Goal: Information Seeking & Learning: Compare options

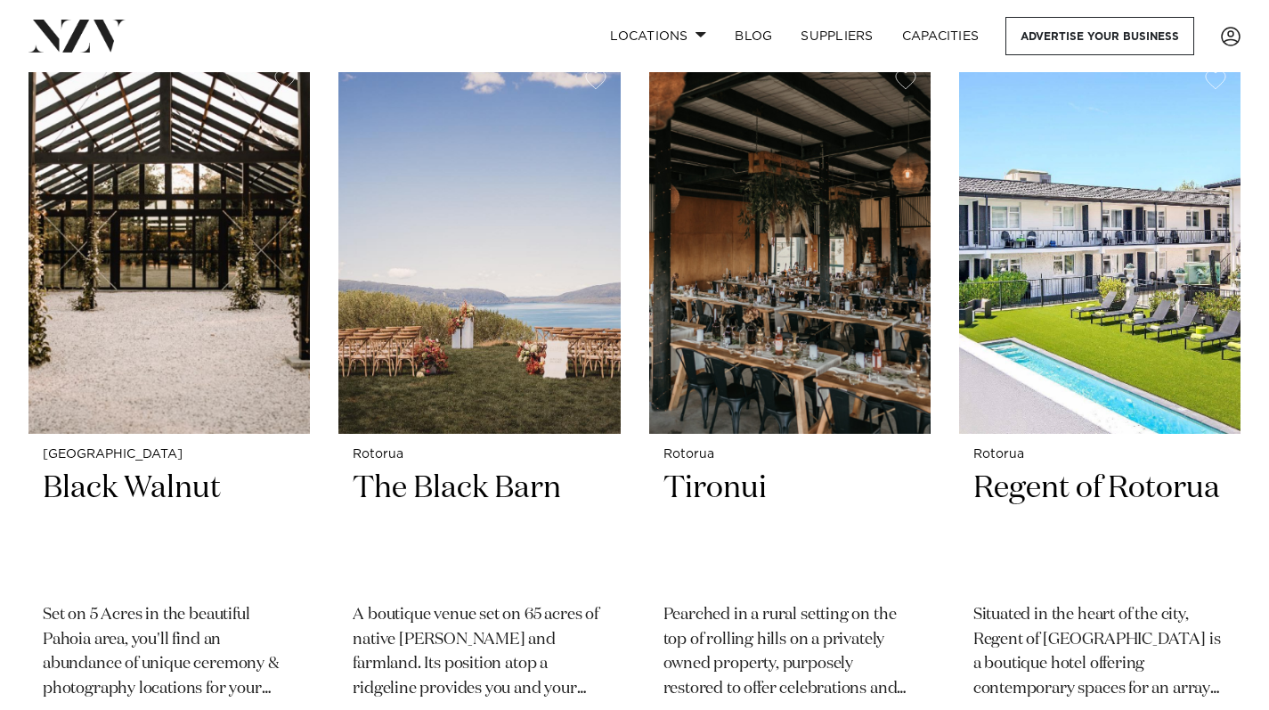
scroll to position [3032, 0]
click at [212, 222] on img at bounding box center [168, 243] width 281 height 377
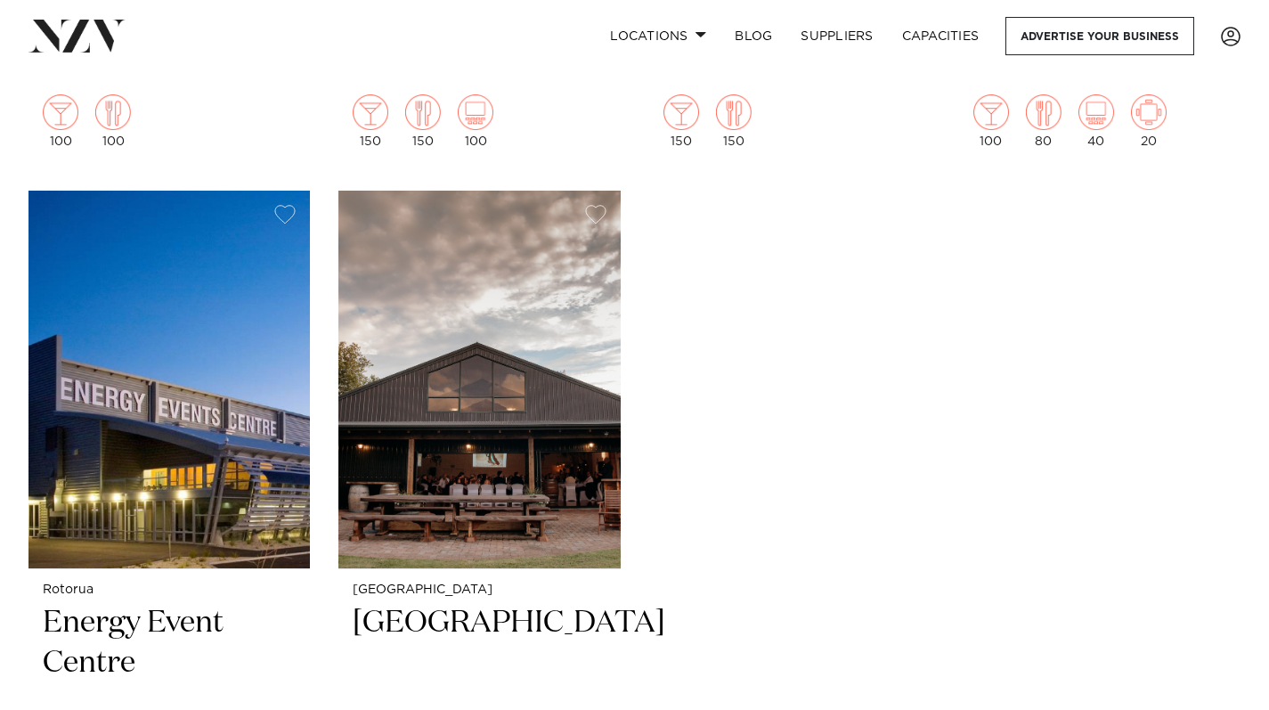
scroll to position [3667, 0]
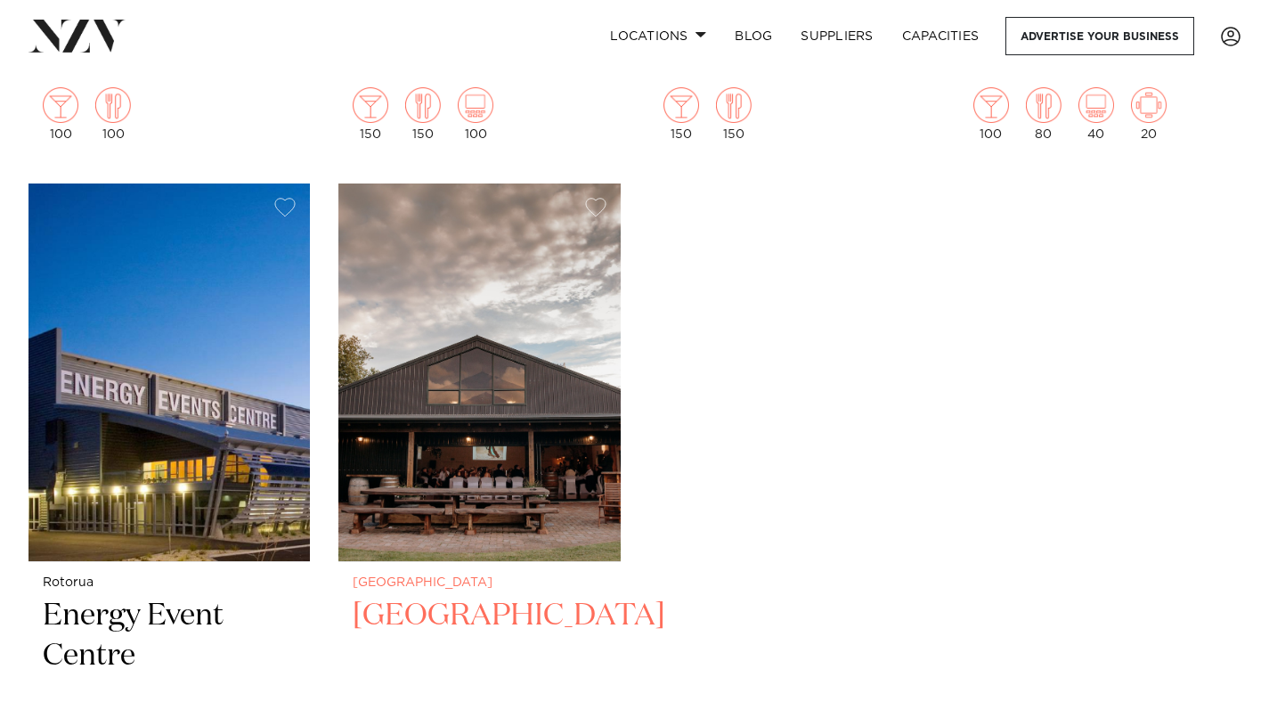
click at [450, 304] on img at bounding box center [478, 371] width 281 height 377
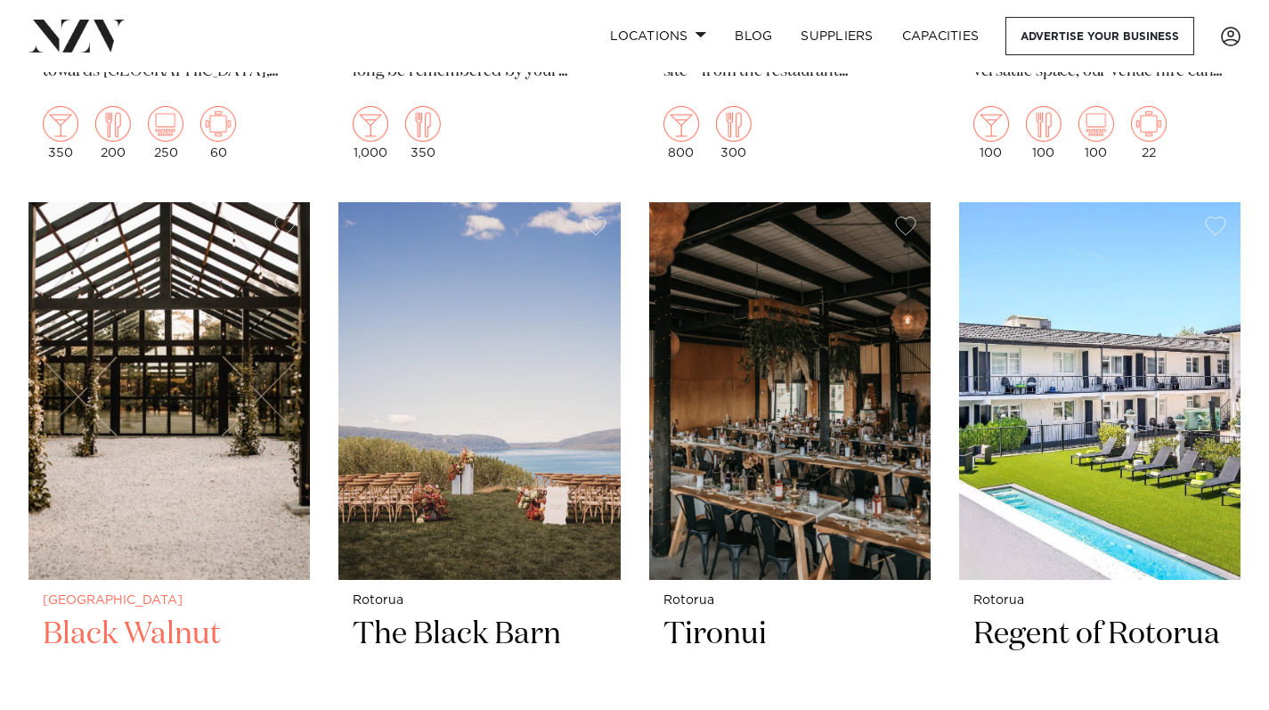
scroll to position [2876, 0]
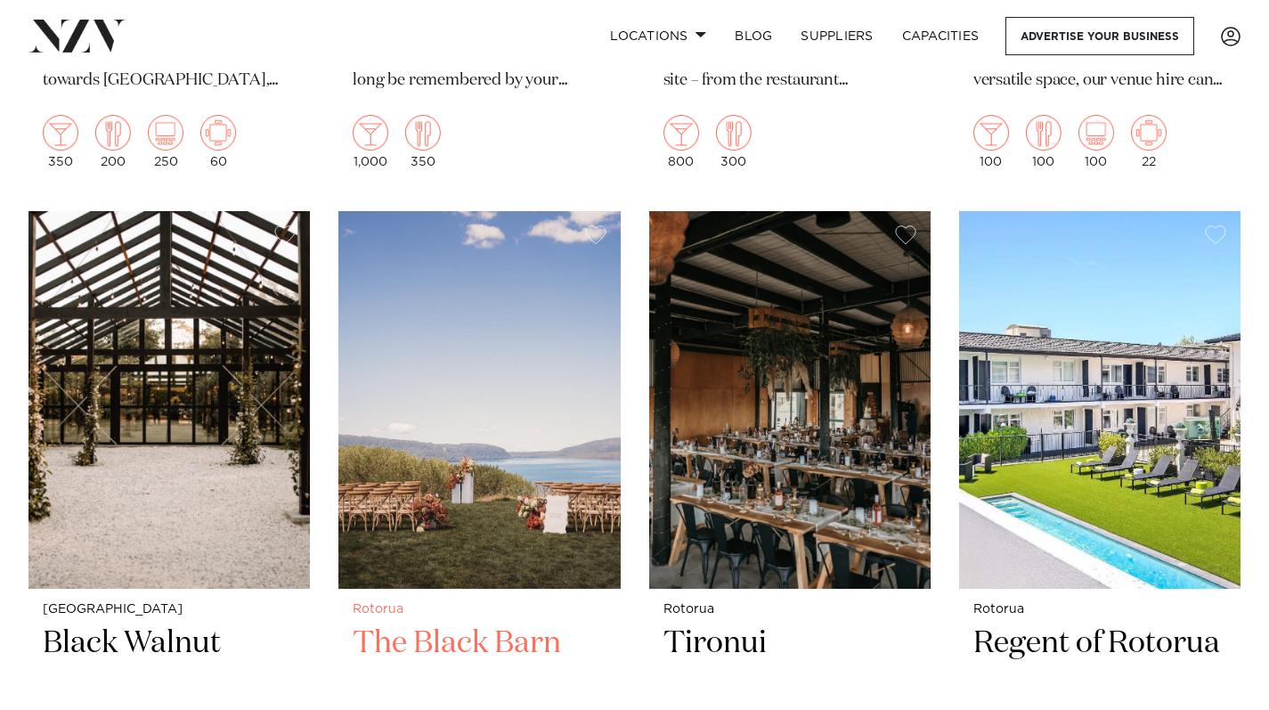
click at [412, 368] on img at bounding box center [478, 399] width 281 height 377
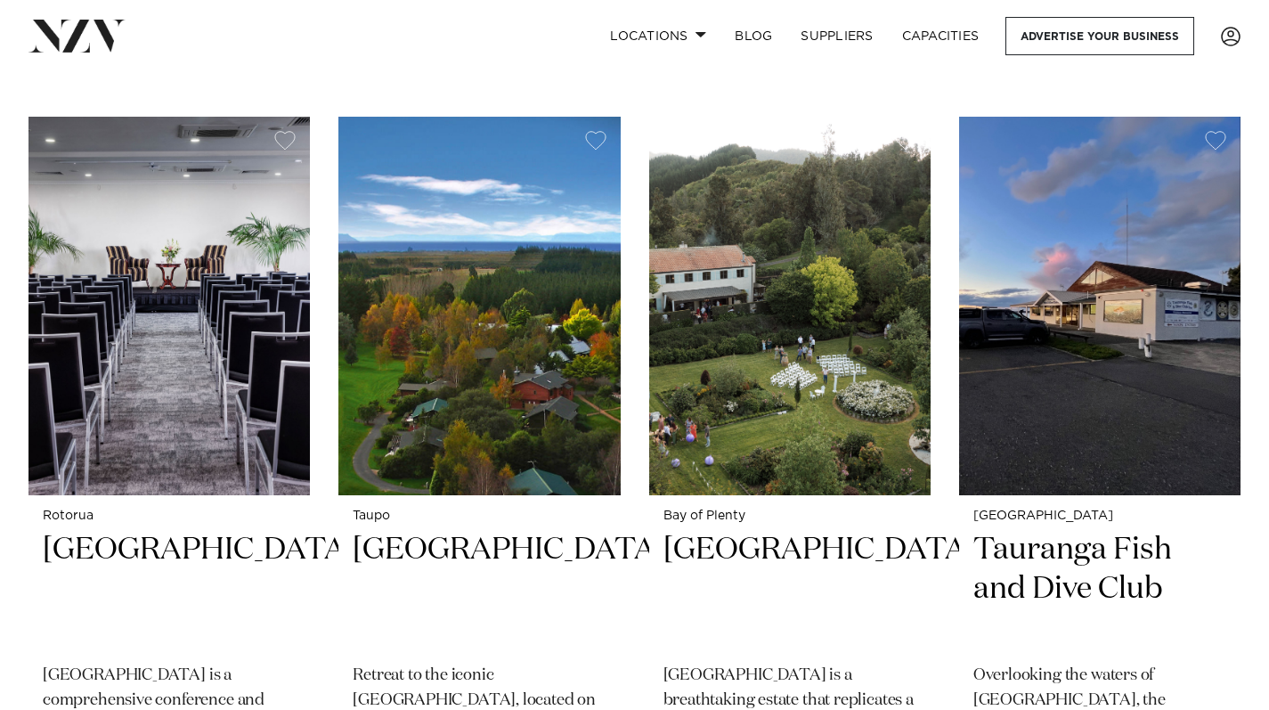
scroll to position [678, 0]
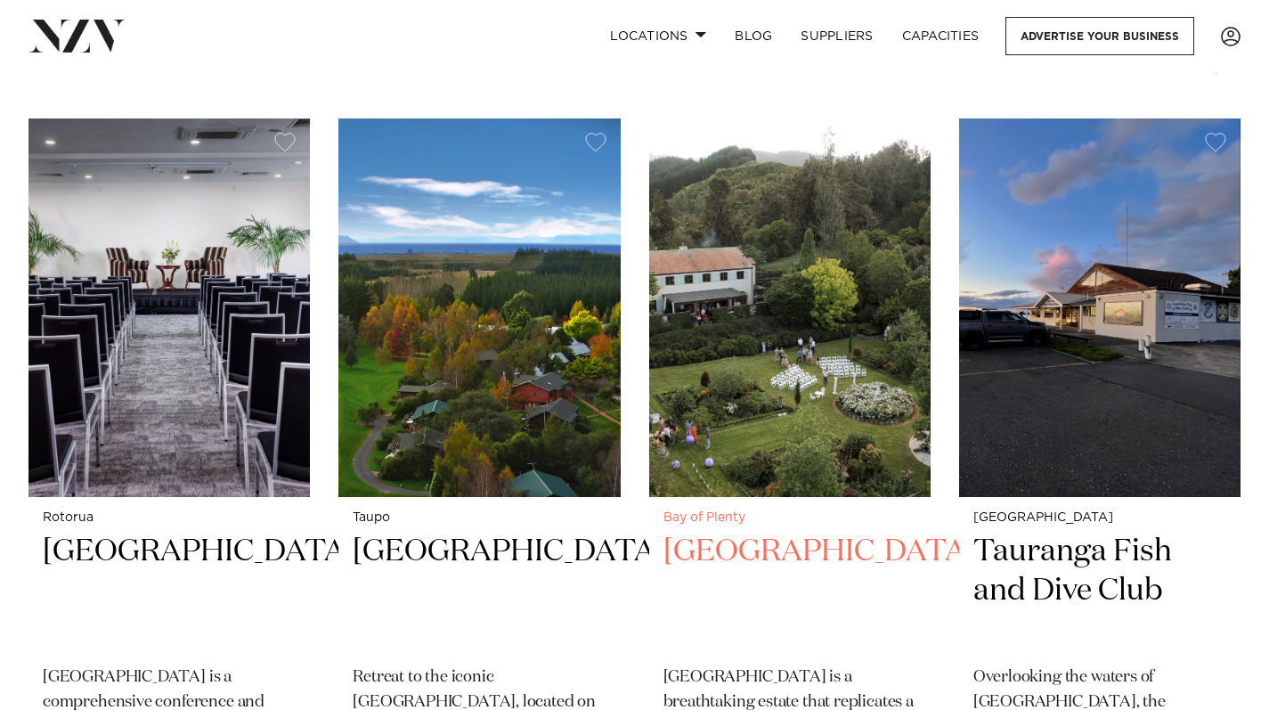
click at [786, 278] on img at bounding box center [789, 306] width 281 height 377
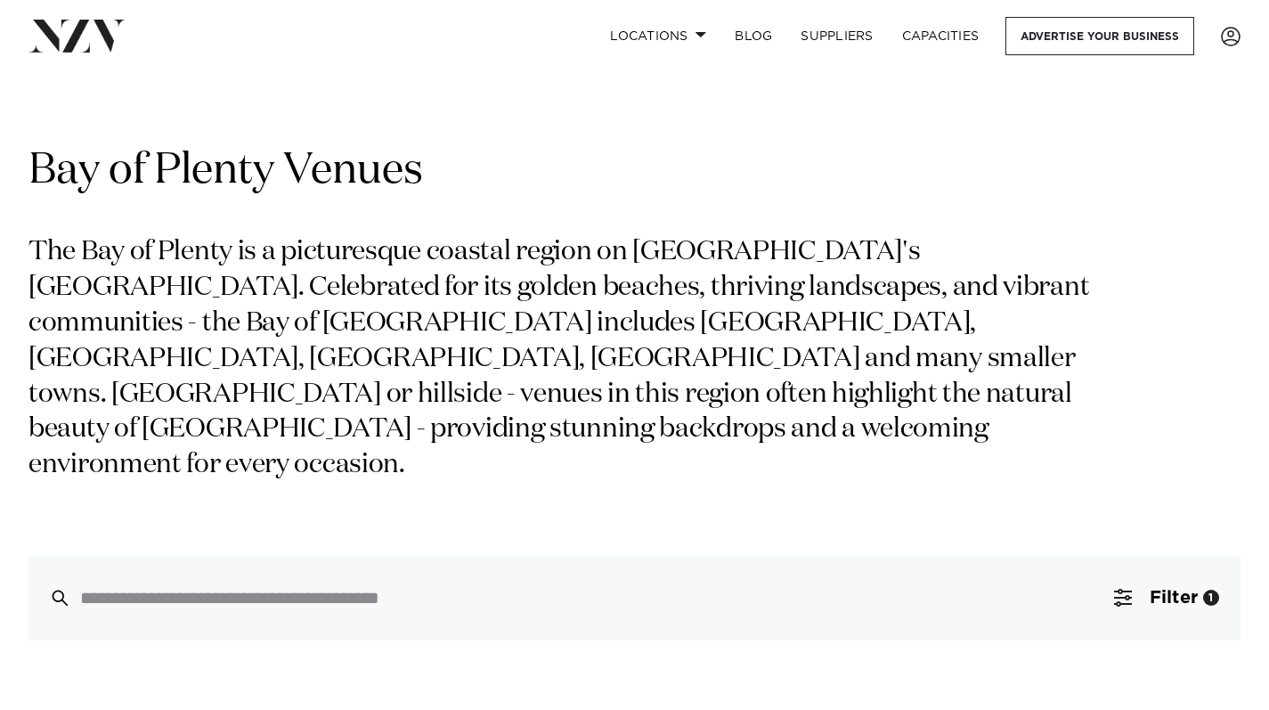
scroll to position [0, 0]
click at [686, 37] on link "Locations" at bounding box center [658, 36] width 125 height 38
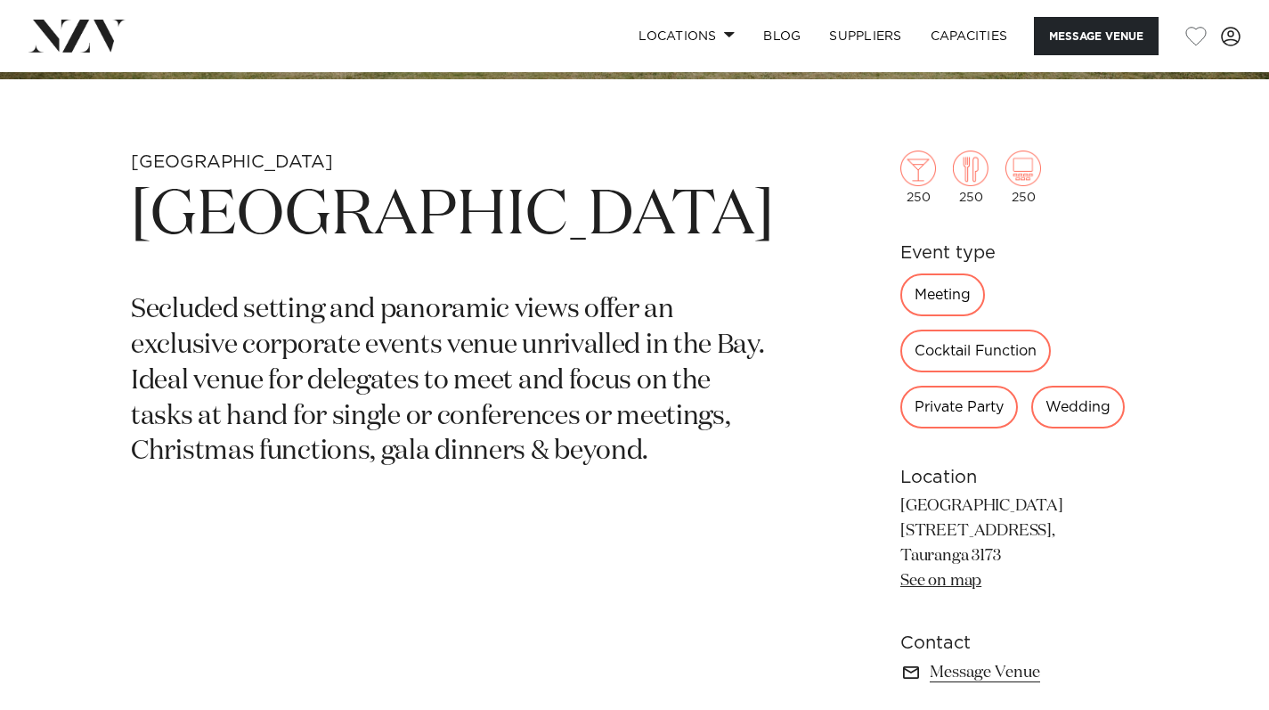
scroll to position [589, 0]
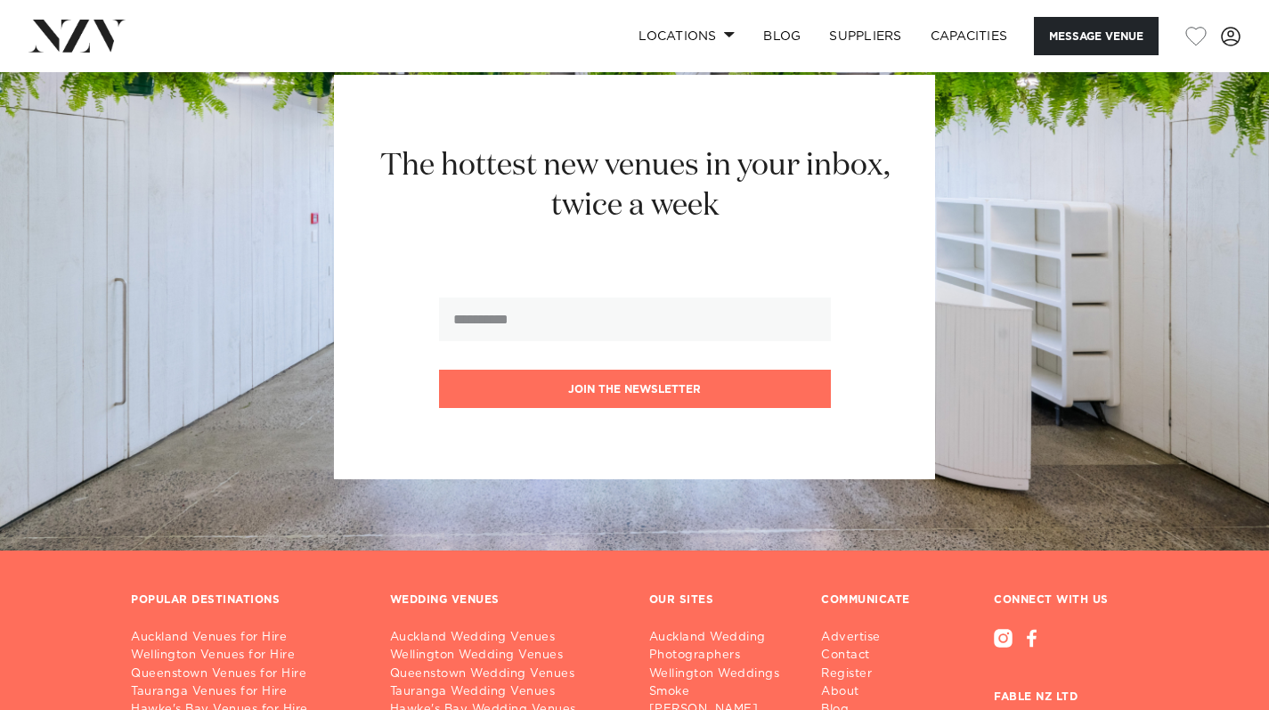
scroll to position [1981, 0]
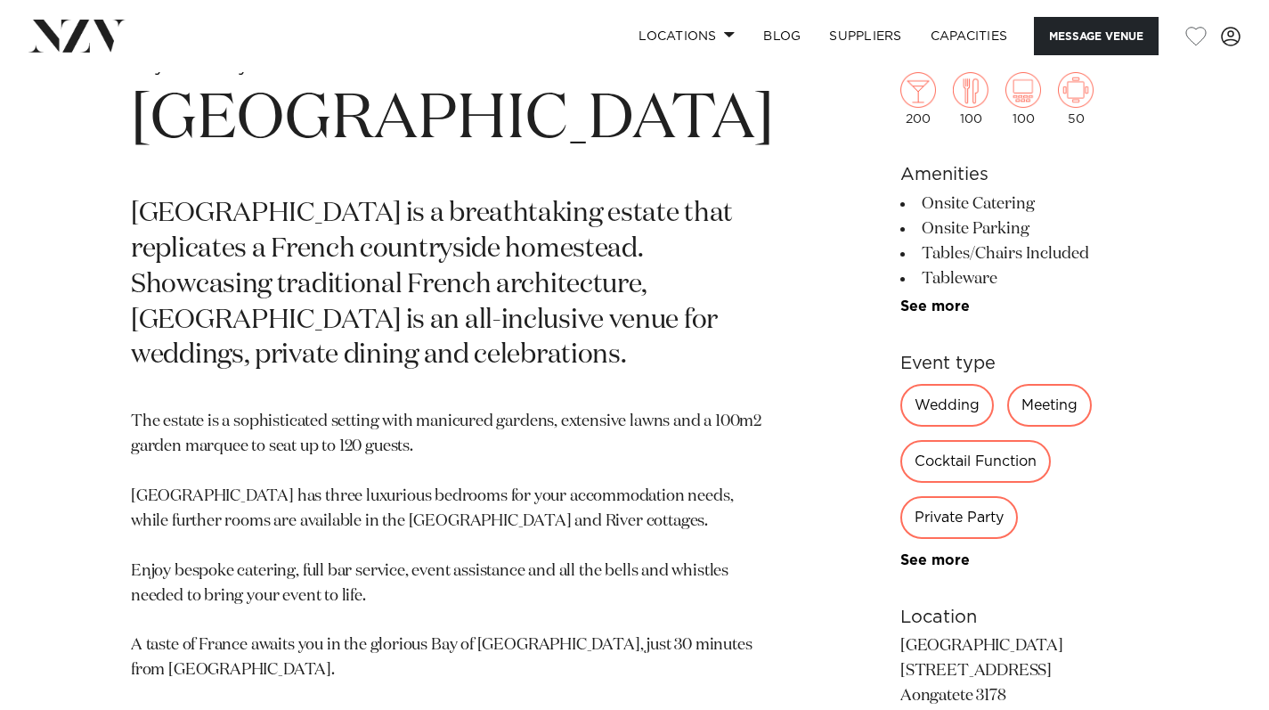
scroll to position [687, 0]
